Goal: Use online tool/utility

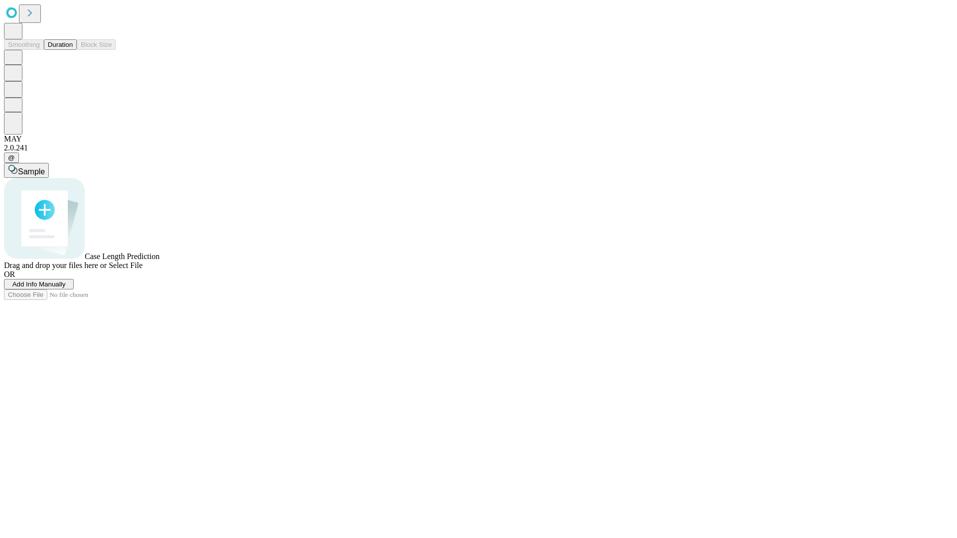
click at [143, 270] on span "Select File" at bounding box center [126, 265] width 34 height 8
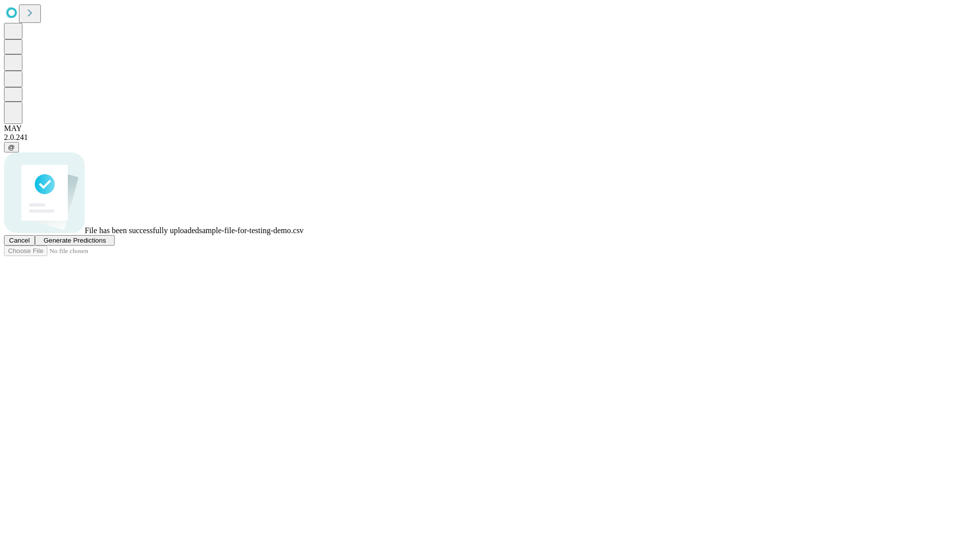
click at [106, 244] on span "Generate Predictions" at bounding box center [74, 240] width 62 height 7
